Goal: Find specific page/section: Find specific page/section

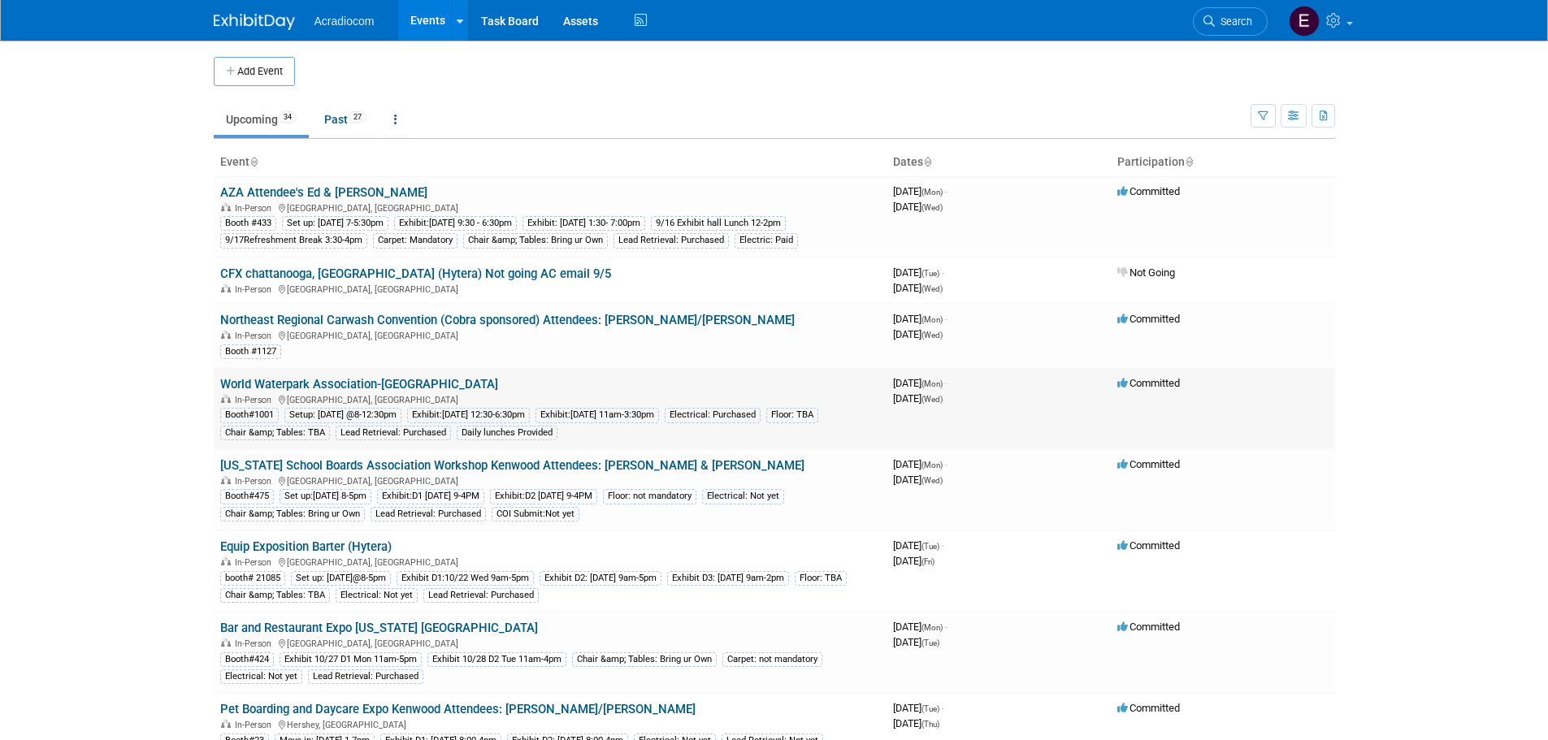
click at [323, 389] on link "World Waterpark Association-[GEOGRAPHIC_DATA]" at bounding box center [359, 384] width 278 height 15
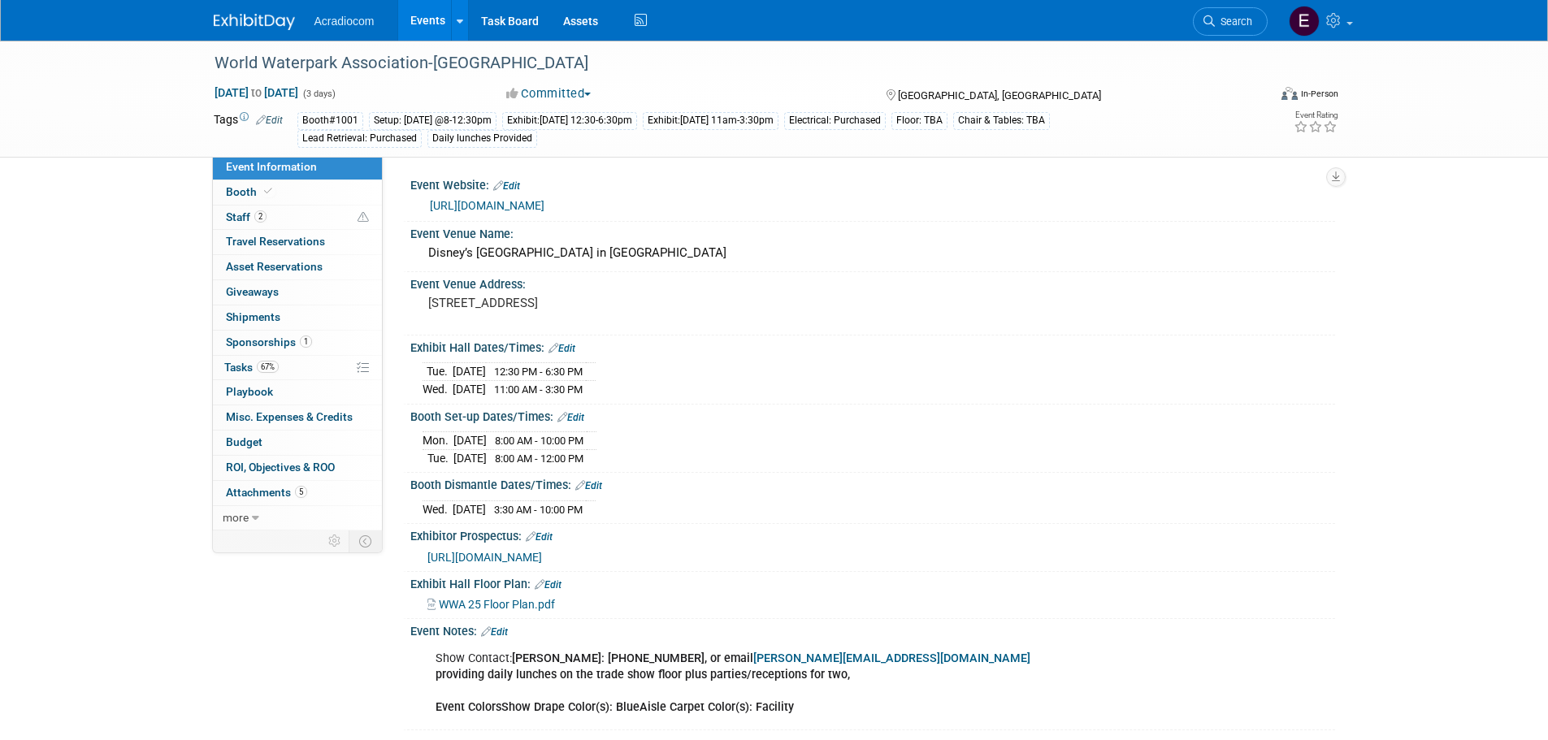
click at [280, 24] on img at bounding box center [254, 22] width 81 height 16
